Goal: Transaction & Acquisition: Book appointment/travel/reservation

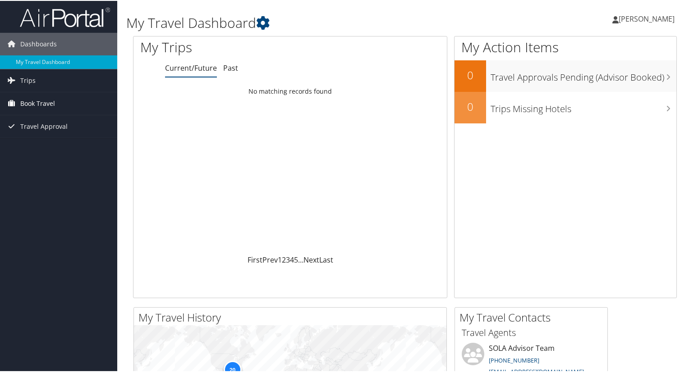
click at [56, 106] on link "Book Travel" at bounding box center [58, 102] width 117 height 23
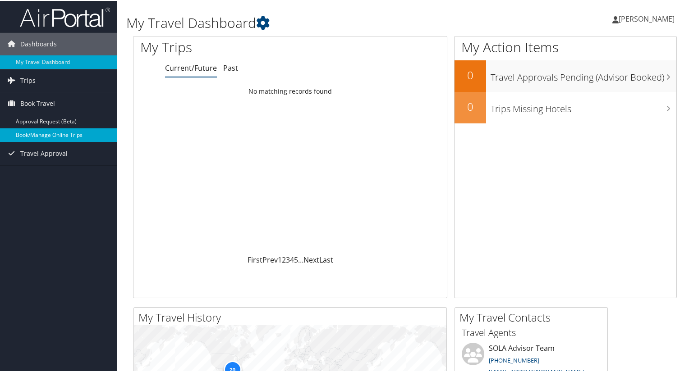
click at [74, 136] on link "Book/Manage Online Trips" at bounding box center [58, 135] width 117 height 14
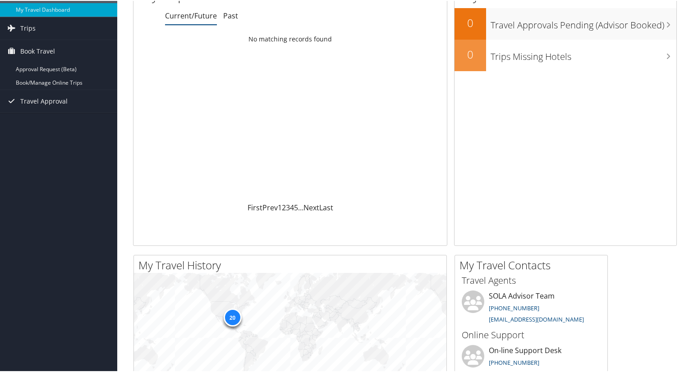
scroll to position [47, 0]
